Goal: Information Seeking & Learning: Learn about a topic

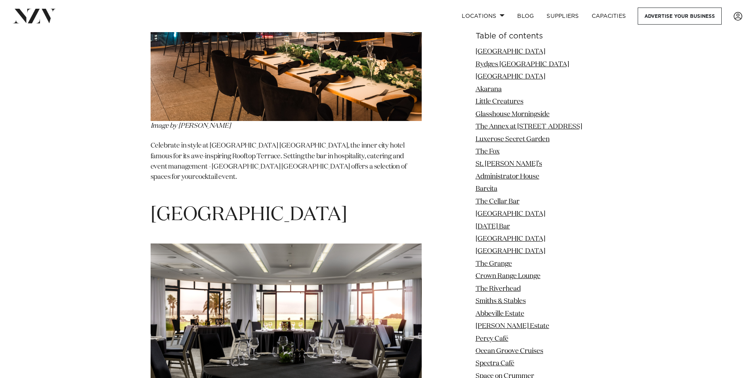
scroll to position [1426, 0]
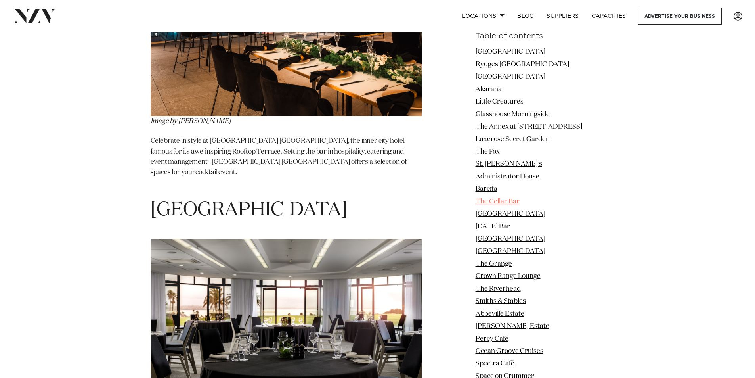
click at [492, 200] on link "The Cellar Bar" at bounding box center [497, 201] width 44 height 7
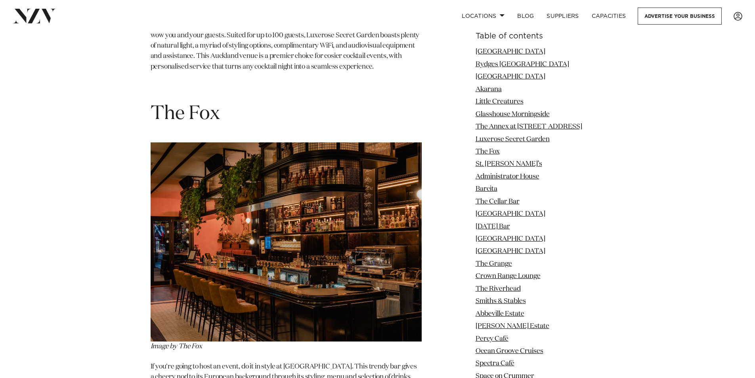
scroll to position [3553, 0]
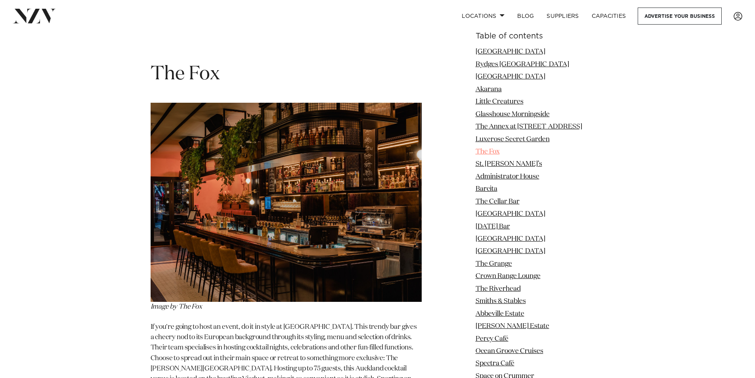
click at [490, 151] on link "The Fox" at bounding box center [487, 151] width 24 height 7
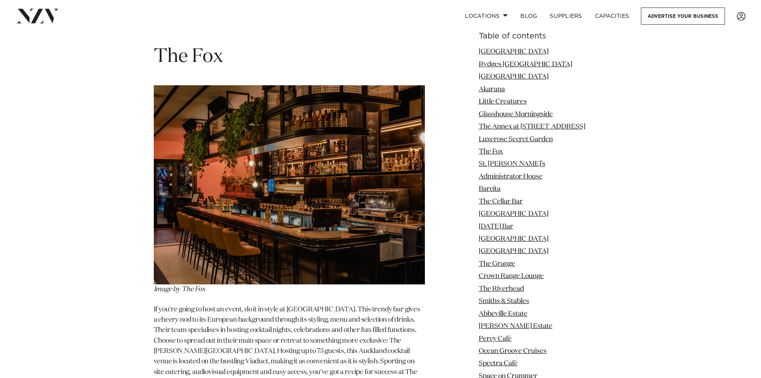
scroll to position [3559, 0]
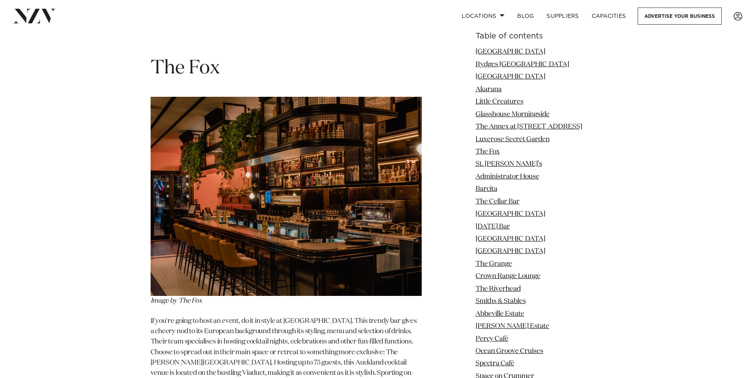
click at [290, 136] on img at bounding box center [286, 196] width 271 height 199
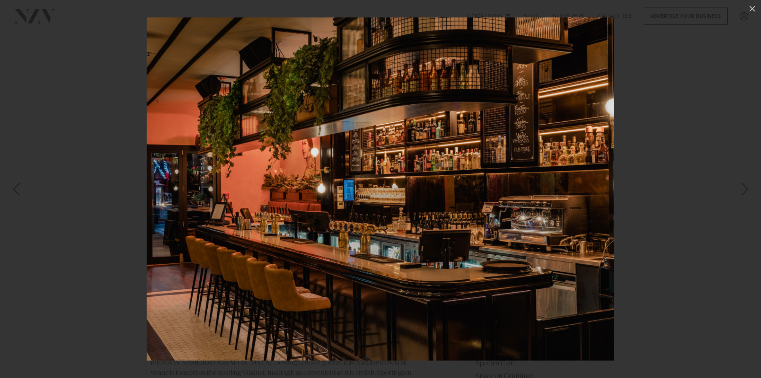
click at [744, 189] on div "Next slide" at bounding box center [744, 188] width 11 height 15
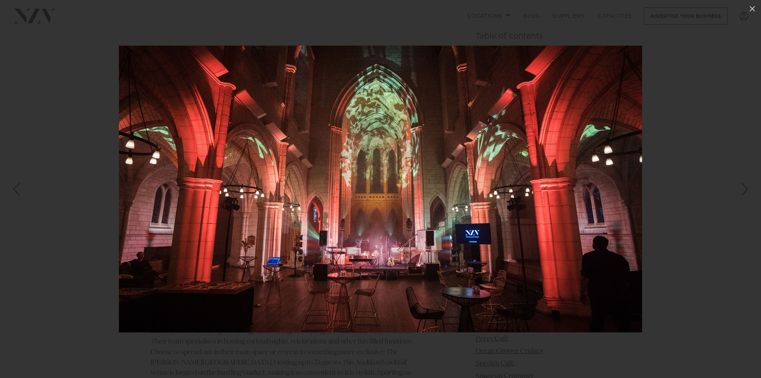
click at [14, 187] on div "Previous slide" at bounding box center [16, 188] width 11 height 15
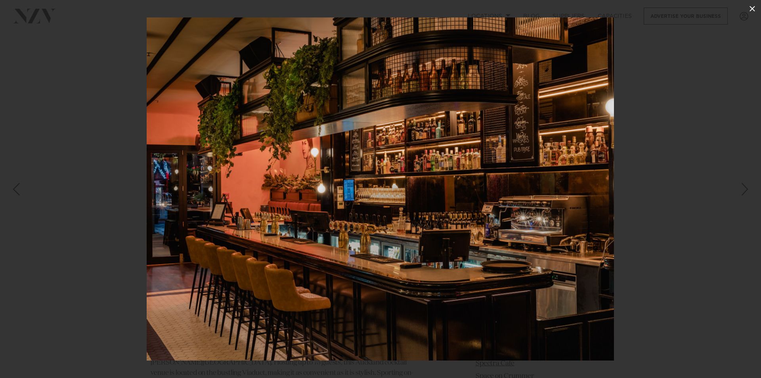
click at [750, 7] on icon at bounding box center [752, 9] width 6 height 6
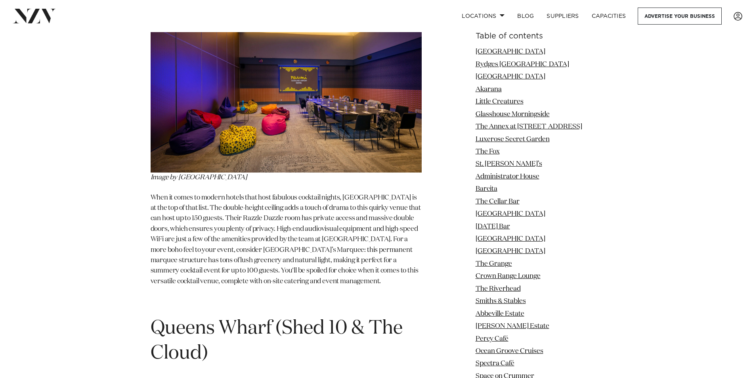
scroll to position [14138, 0]
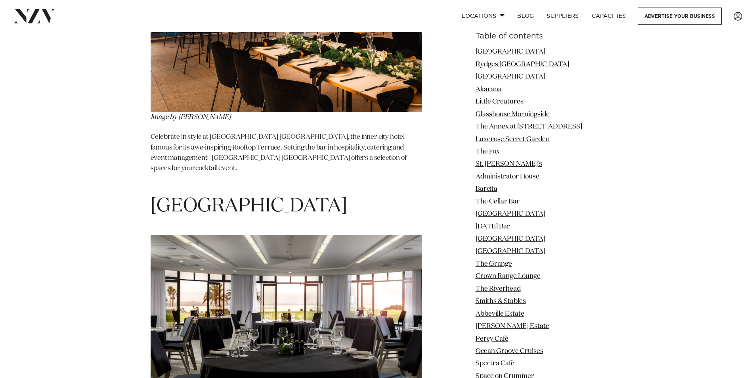
scroll to position [1426, 0]
